Goal: Task Accomplishment & Management: Use online tool/utility

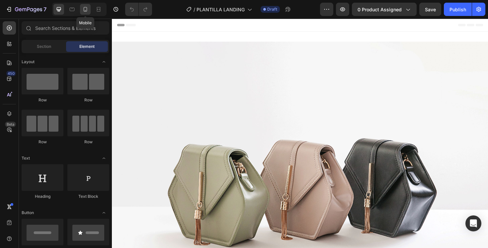
click at [84, 8] on icon at bounding box center [85, 9] width 7 height 7
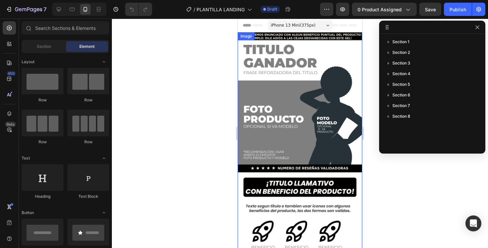
click at [266, 56] on img at bounding box center [300, 142] width 124 height 221
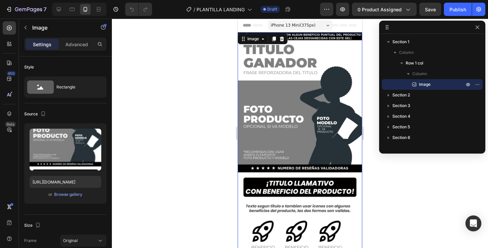
click at [216, 144] on div at bounding box center [300, 133] width 376 height 229
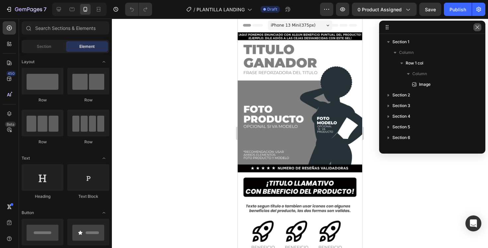
click at [476, 30] on button "button" at bounding box center [477, 27] width 8 height 8
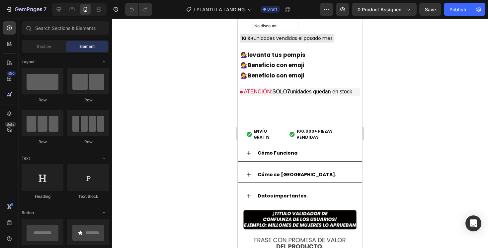
scroll to position [583, 0]
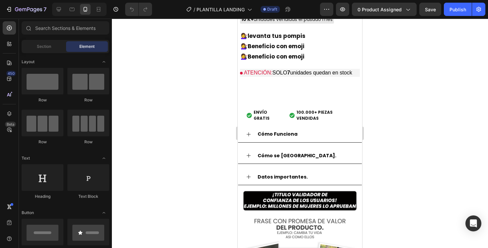
click at [391, 159] on div at bounding box center [300, 133] width 376 height 229
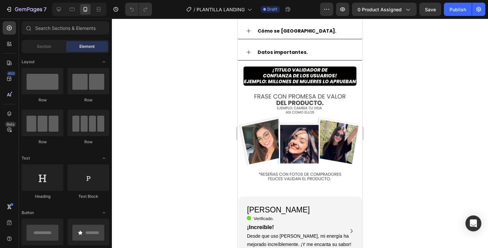
scroll to position [708, 0]
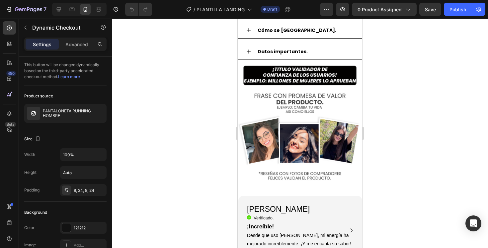
click at [403, 96] on div at bounding box center [300, 133] width 376 height 229
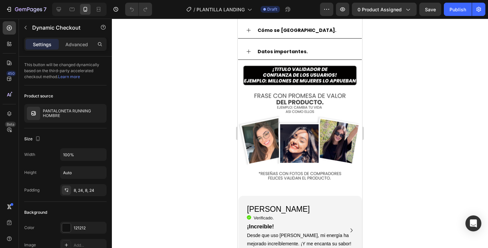
click at [403, 119] on div at bounding box center [300, 133] width 376 height 229
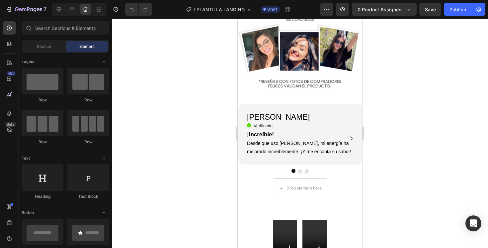
scroll to position [801, 0]
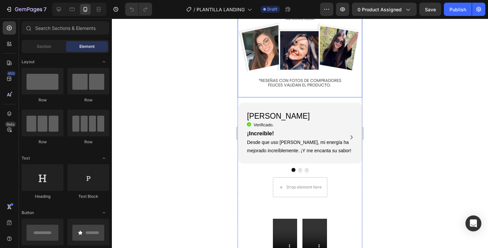
click at [306, 97] on img at bounding box center [300, 32] width 124 height 130
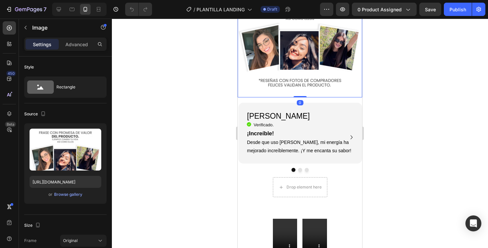
click at [286, 97] on img at bounding box center [300, 32] width 124 height 130
click at [220, 160] on div at bounding box center [300, 133] width 376 height 229
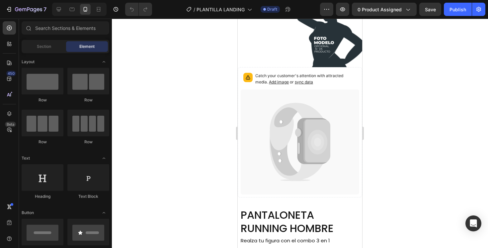
scroll to position [0, 0]
